Goal: Task Accomplishment & Management: Use online tool/utility

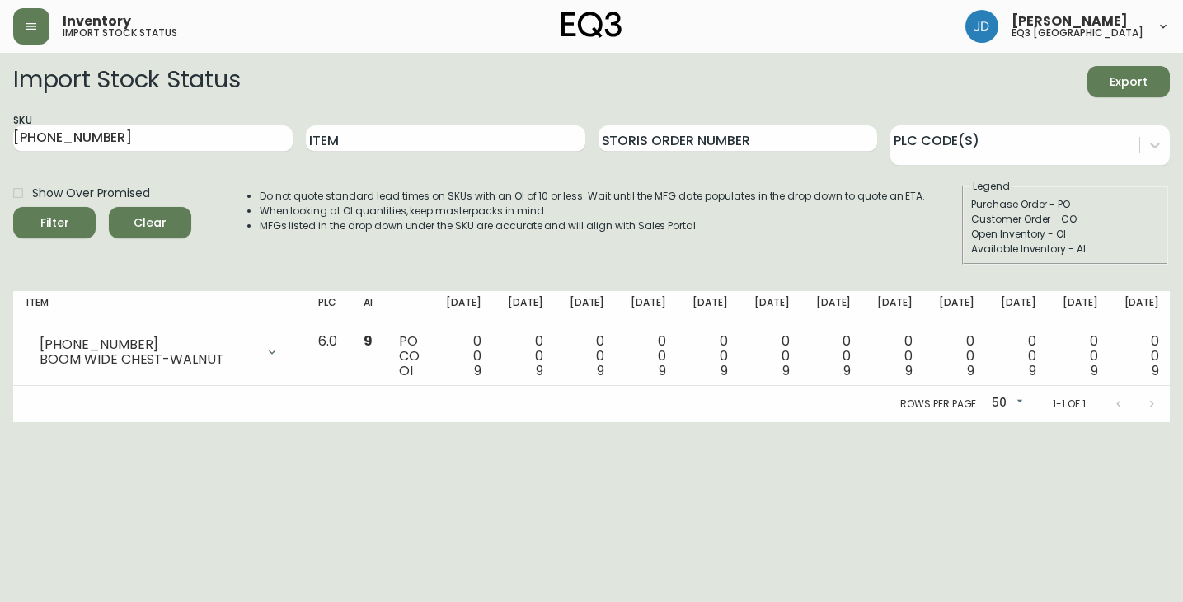
click at [660, 108] on form "Import Stock Status Export SKU [PHONE_NUMBER] Item Storis Order Number PLC Code…" at bounding box center [591, 165] width 1157 height 199
click at [107, 140] on input "6080-0437-13" at bounding box center [153, 138] width 280 height 26
drag, startPoint x: 34, startPoint y: 136, endPoint x: -49, endPoint y: 136, distance: 82.5
click at [0, 136] on html "Inventory import stock status John DaSilva eq3 winnipeg Import Stock Status Exp…" at bounding box center [591, 211] width 1183 height 422
type input "OIVA"
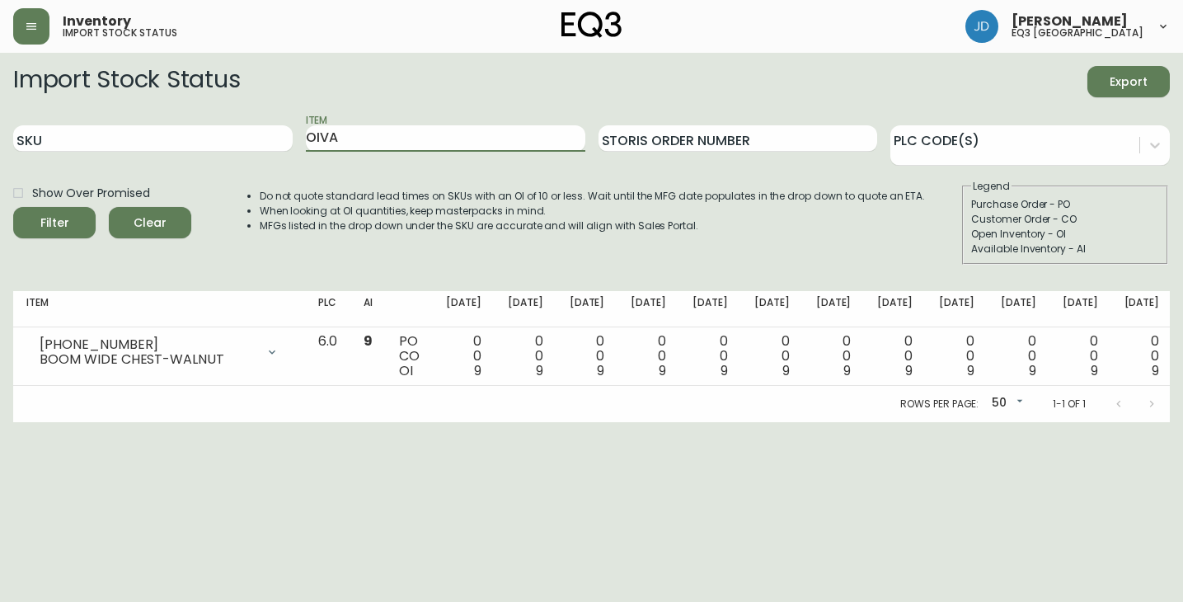
click at [13, 207] on button "Filter" at bounding box center [54, 222] width 82 height 31
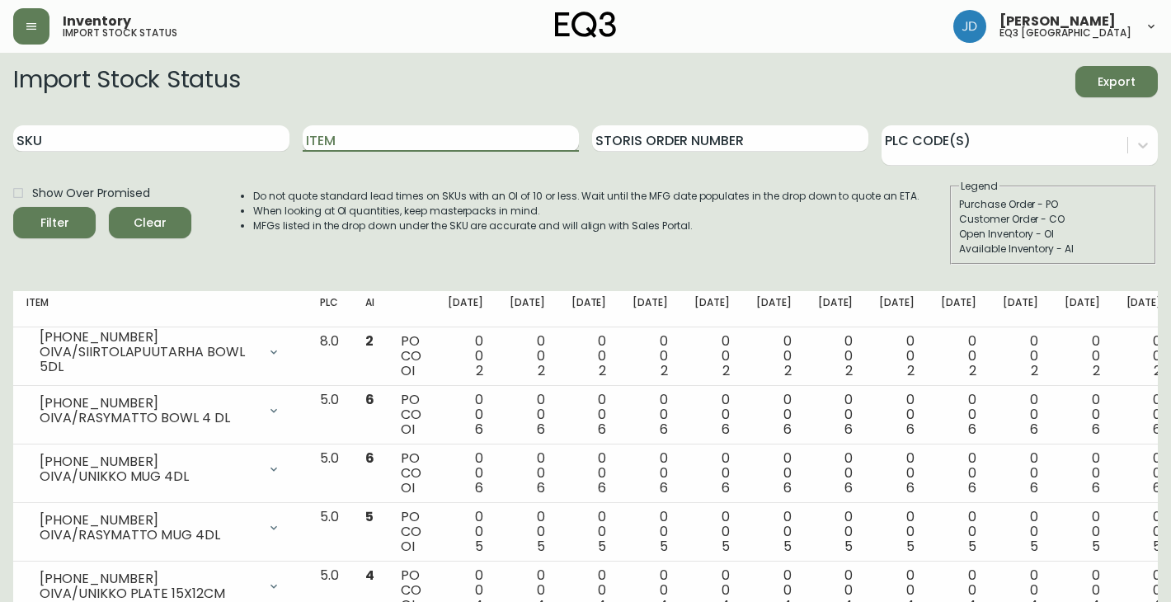
drag, startPoint x: 380, startPoint y: 126, endPoint x: 389, endPoint y: 132, distance: 10.8
click at [384, 130] on input "Item" at bounding box center [441, 138] width 276 height 26
click at [13, 207] on button "Filter" at bounding box center [54, 222] width 82 height 31
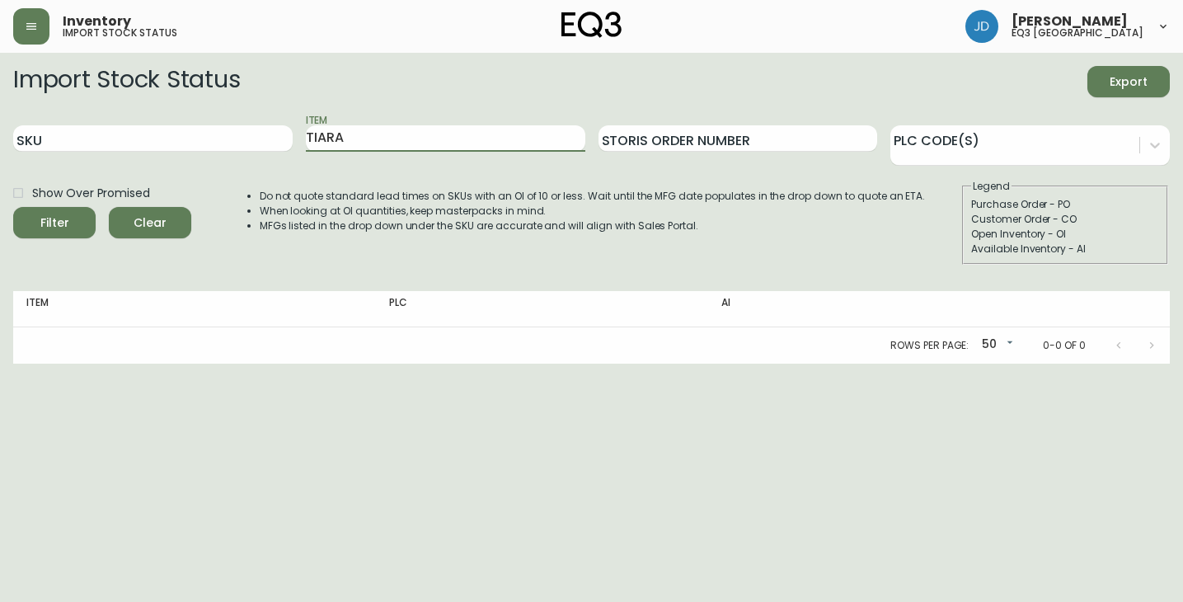
drag, startPoint x: 463, startPoint y: 84, endPoint x: 458, endPoint y: 96, distance: 12.6
click at [460, 91] on div "Import Stock Status Export" at bounding box center [591, 81] width 1157 height 31
click at [421, 124] on div "Item TIARA" at bounding box center [446, 139] width 280 height 54
drag, startPoint x: 375, startPoint y: 140, endPoint x: 106, endPoint y: 172, distance: 270.7
click at [107, 172] on form "Import Stock Status Export SKU Item TIARA Storis Order Number PLC Code(s) Show …" at bounding box center [591, 165] width 1157 height 199
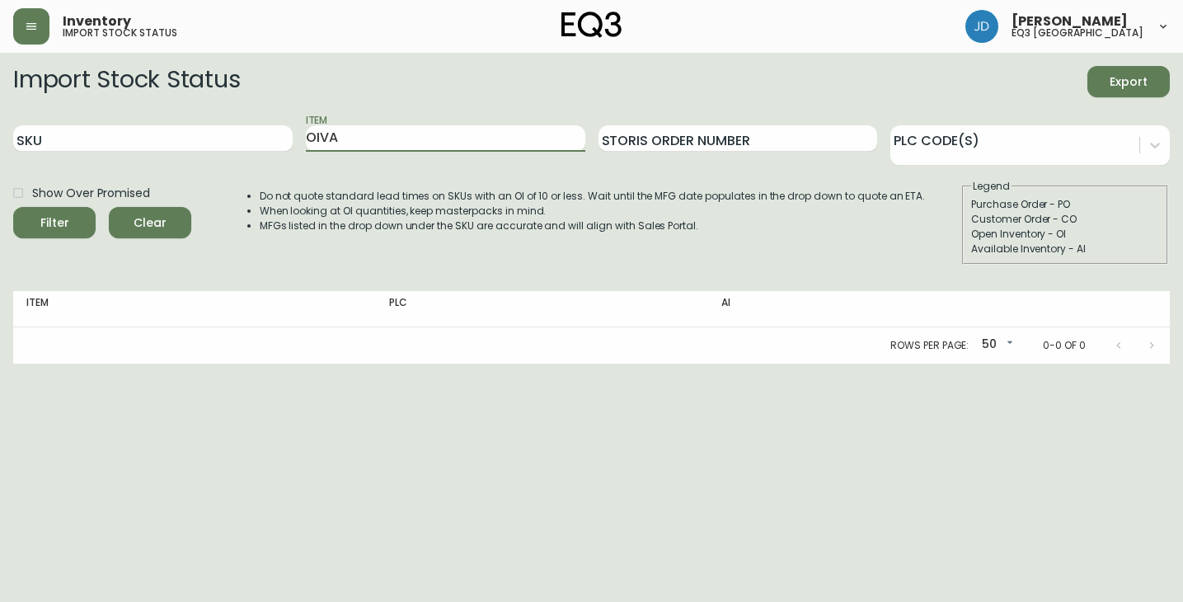
type input "OIVA"
click at [13, 207] on button "Filter" at bounding box center [54, 222] width 82 height 31
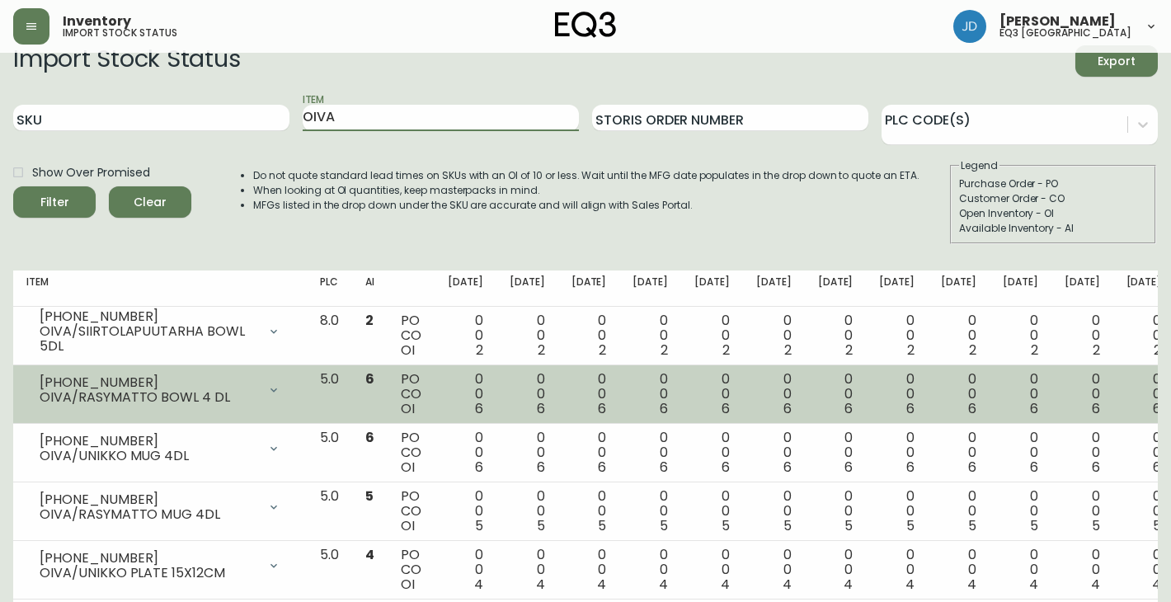
scroll to position [7, 0]
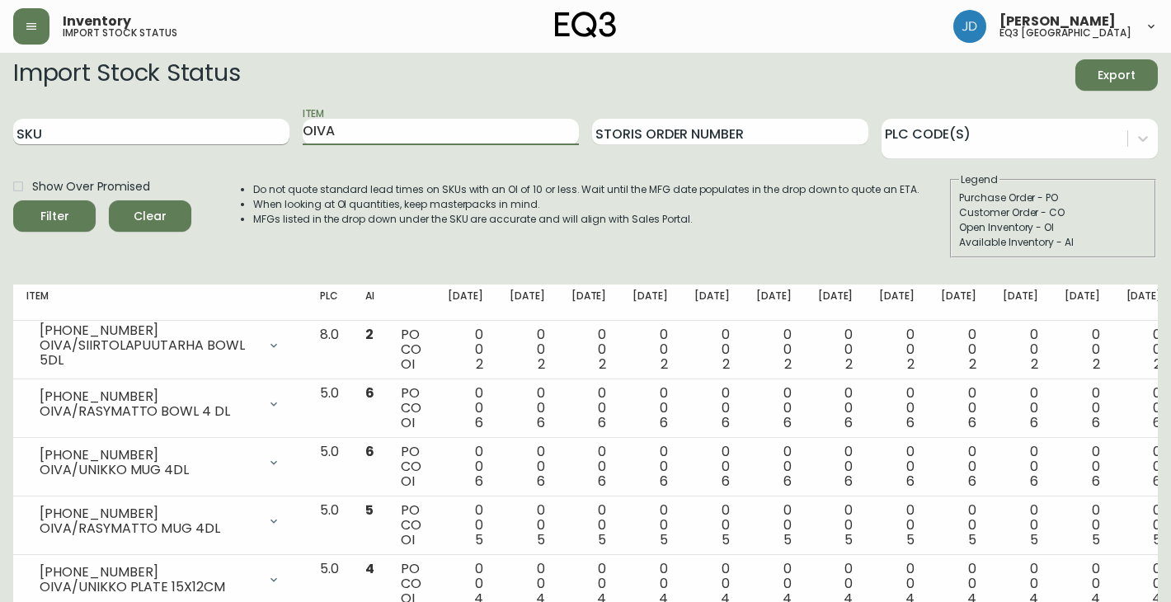
drag, startPoint x: 353, startPoint y: 134, endPoint x: 175, endPoint y: 134, distance: 178.1
click at [175, 135] on div "SKU Item OIVA Storis Order Number PLC Code(s)" at bounding box center [585, 133] width 1145 height 54
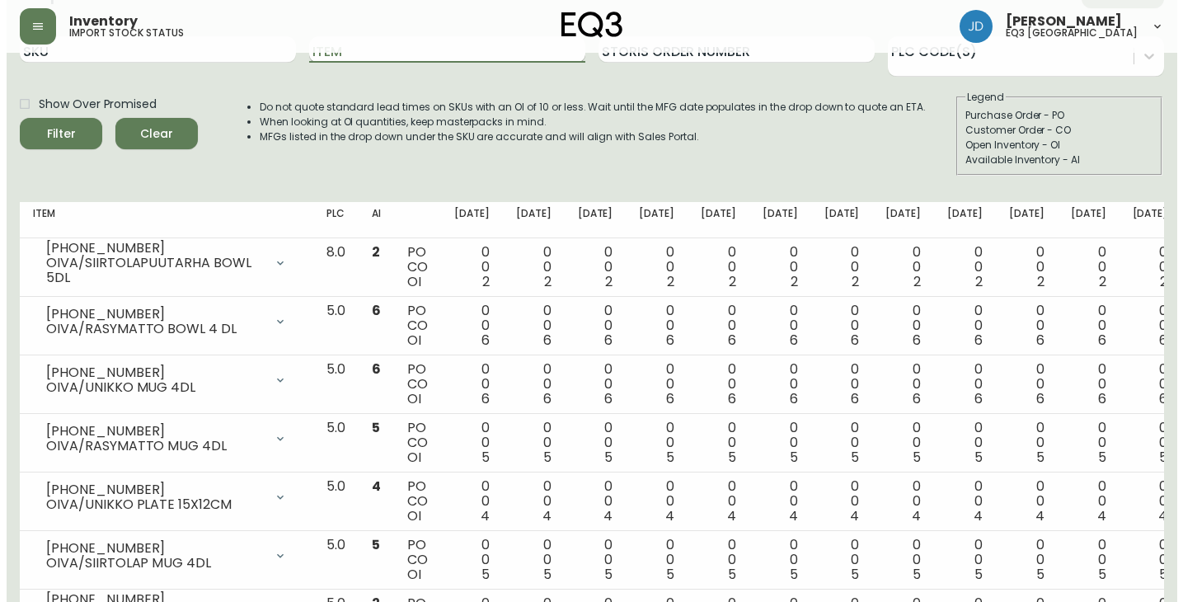
scroll to position [0, 0]
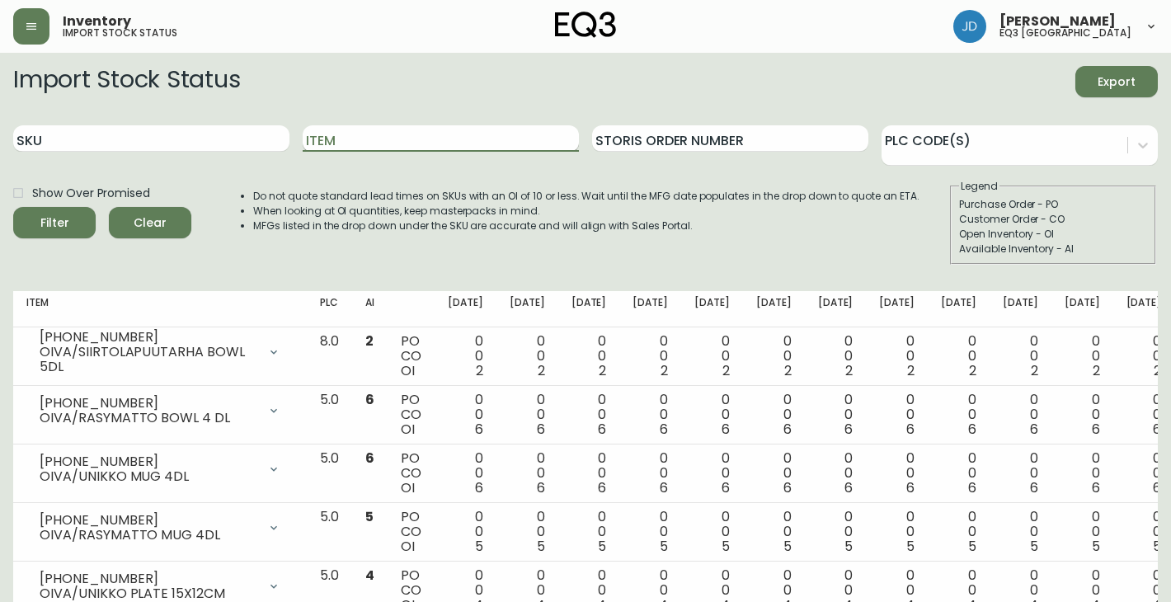
click at [386, 142] on input "Item" at bounding box center [441, 138] width 276 height 26
type input "TIARA"
click at [13, 207] on button "Filter" at bounding box center [54, 222] width 82 height 31
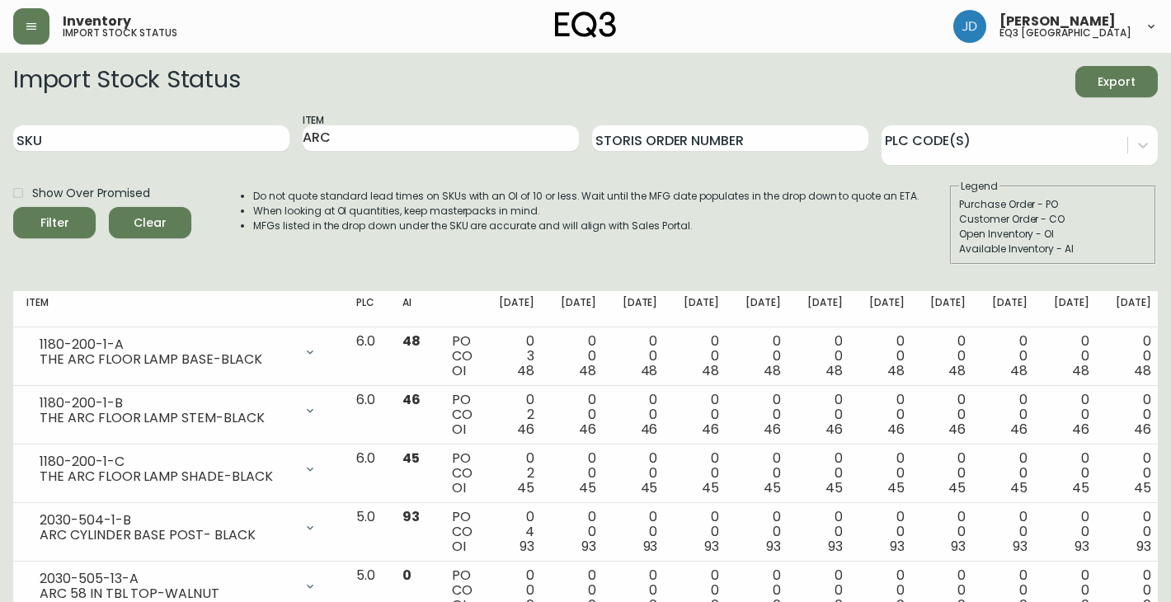
drag, startPoint x: 1051, startPoint y: 1, endPoint x: 480, endPoint y: 202, distance: 605.9
click at [480, 202] on li "Do not quote standard lead times on SKUs with an OI of 10 or less. Wait until t…" at bounding box center [586, 196] width 666 height 15
